Goal: Book appointment/travel/reservation

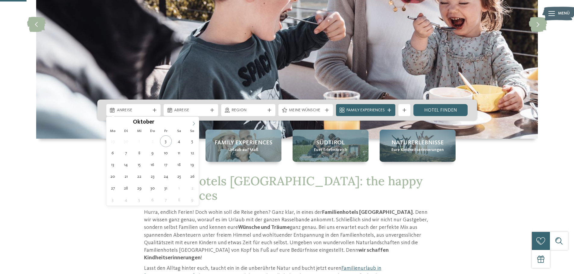
click at [193, 124] on icon at bounding box center [194, 124] width 4 height 4
type input "****"
click at [193, 124] on icon at bounding box center [194, 124] width 4 height 4
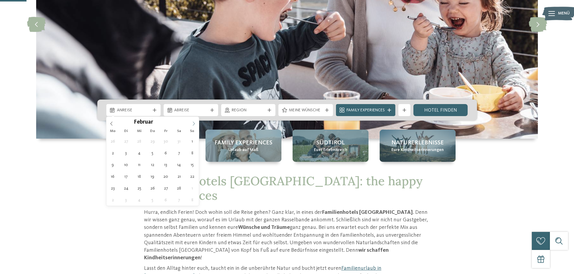
click at [193, 124] on icon at bounding box center [194, 124] width 4 height 4
click at [115, 124] on span at bounding box center [111, 122] width 10 height 10
type div "14.02.2026"
type input "****"
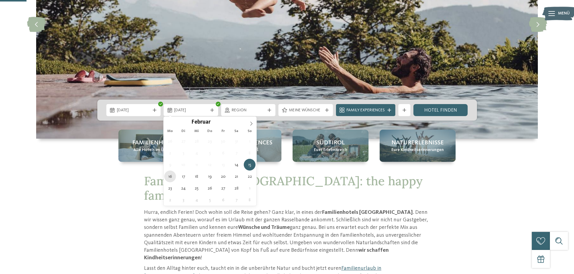
type div "16.02.2026"
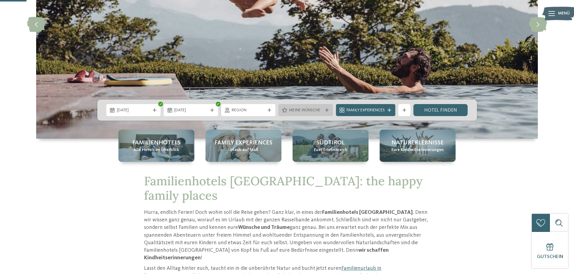
click at [327, 114] on div "Meine Wünsche" at bounding box center [305, 110] width 55 height 12
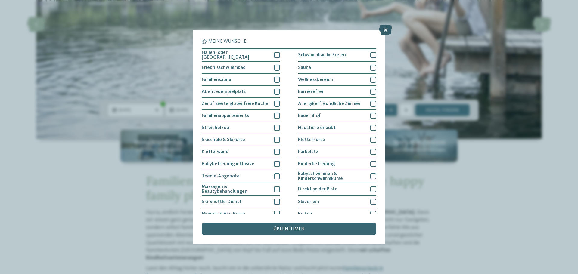
click at [388, 28] on icon at bounding box center [385, 30] width 13 height 11
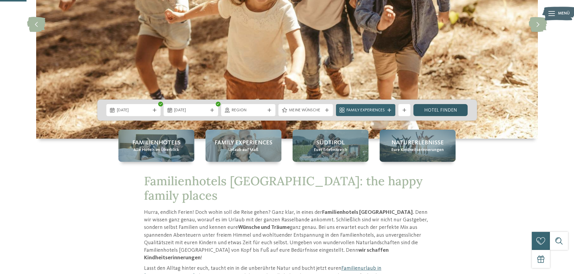
click at [427, 108] on link "Hotel finden" at bounding box center [440, 110] width 55 height 12
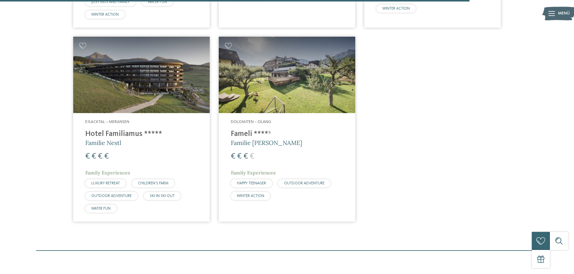
scroll to position [1222, 0]
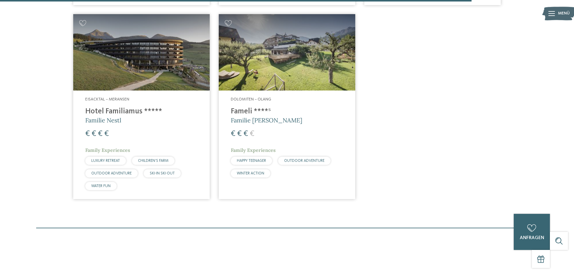
click at [240, 107] on h4 "Fameli ****ˢ" at bounding box center [287, 111] width 112 height 9
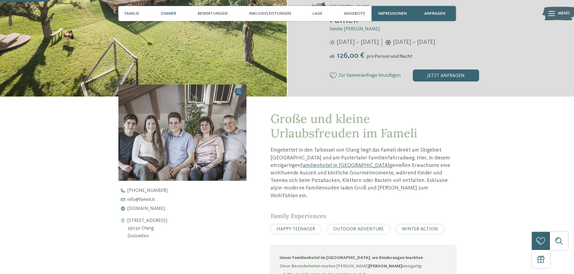
click at [173, 14] on span "Zimmer" at bounding box center [169, 13] width 16 height 5
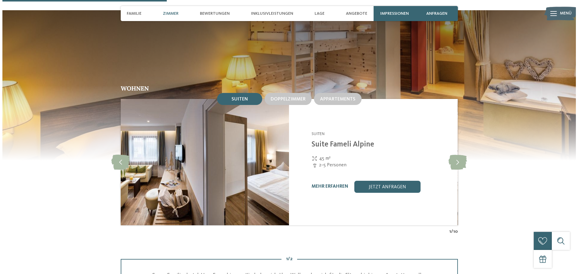
scroll to position [598, 0]
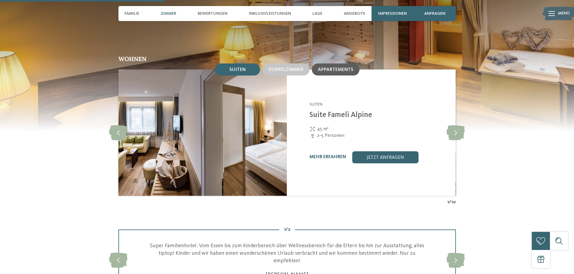
click at [330, 67] on span "Appartements" at bounding box center [336, 69] width 36 height 5
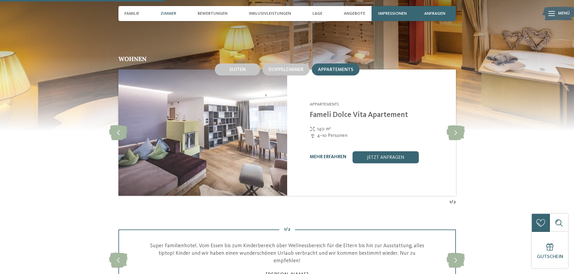
click at [318, 155] on link "mehr erfahren" at bounding box center [328, 157] width 37 height 5
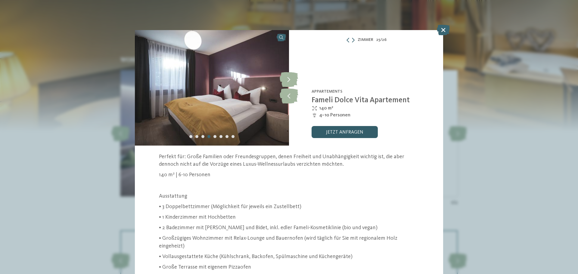
click at [349, 137] on link "jetzt anfragen" at bounding box center [345, 132] width 66 height 12
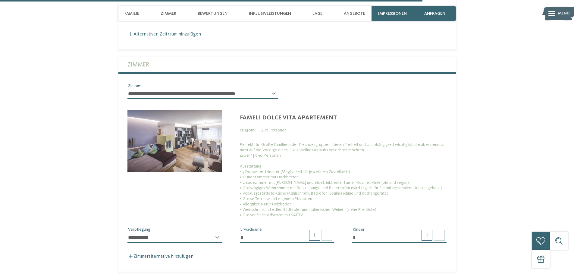
scroll to position [1693, 0]
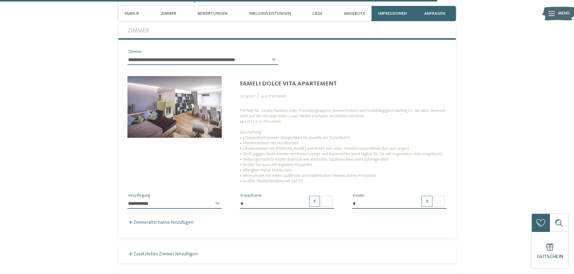
click at [218, 199] on select "**********" at bounding box center [174, 204] width 94 height 10
select select "*"
click at [127, 199] on select "**********" at bounding box center [174, 204] width 94 height 10
click at [312, 196] on span at bounding box center [314, 201] width 11 height 11
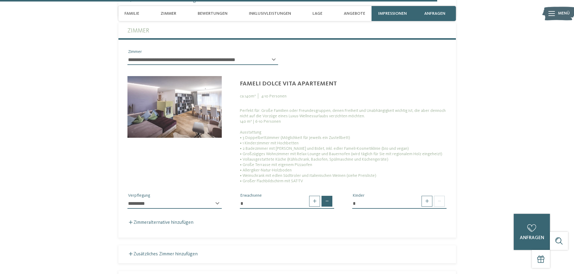
click at [326, 196] on span at bounding box center [326, 201] width 11 height 11
type input "*"
click at [326, 196] on span at bounding box center [326, 201] width 11 height 11
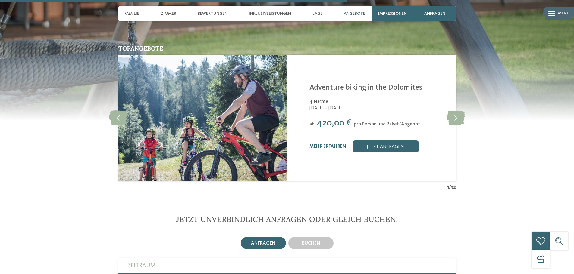
scroll to position [1272, 0]
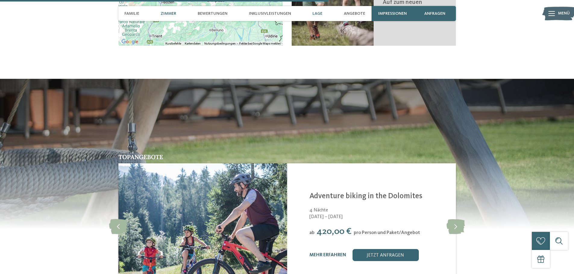
click at [165, 15] on span "Zimmer" at bounding box center [169, 13] width 16 height 5
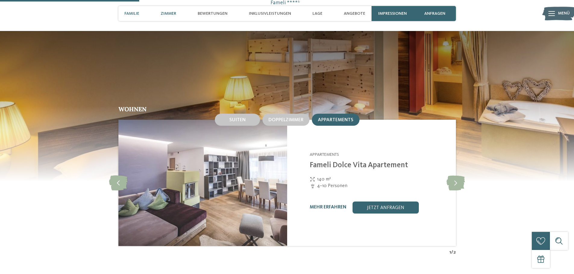
scroll to position [538, 0]
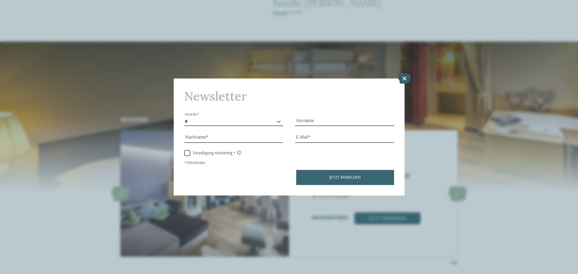
click at [406, 81] on icon at bounding box center [404, 78] width 13 height 11
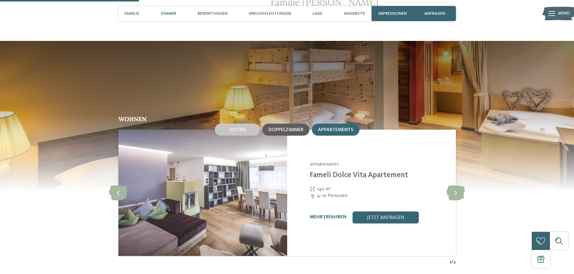
click at [275, 128] on span "Doppelzimmer" at bounding box center [285, 130] width 35 height 5
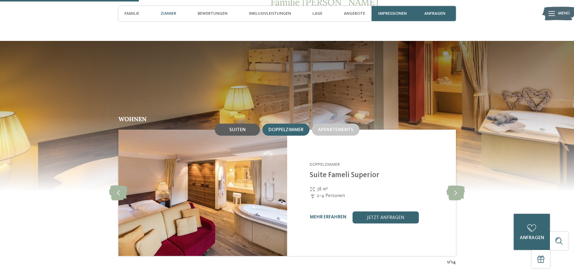
click at [245, 124] on div "Suiten" at bounding box center [237, 130] width 45 height 12
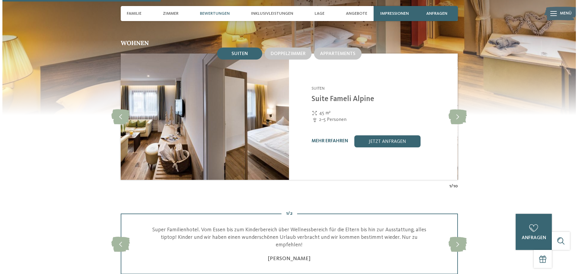
scroll to position [629, 0]
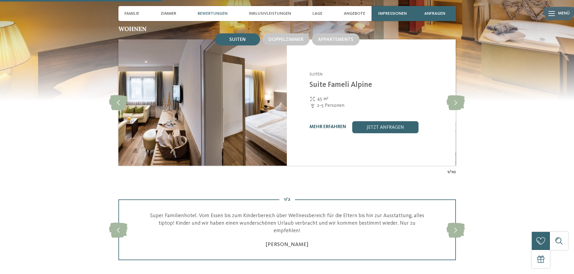
click at [342, 125] on link "mehr erfahren" at bounding box center [327, 127] width 37 height 5
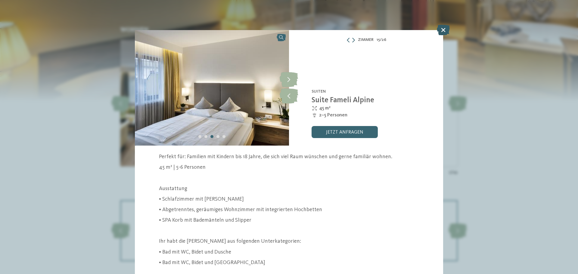
click at [446, 25] on icon at bounding box center [443, 30] width 13 height 11
